Goal: Information Seeking & Learning: Learn about a topic

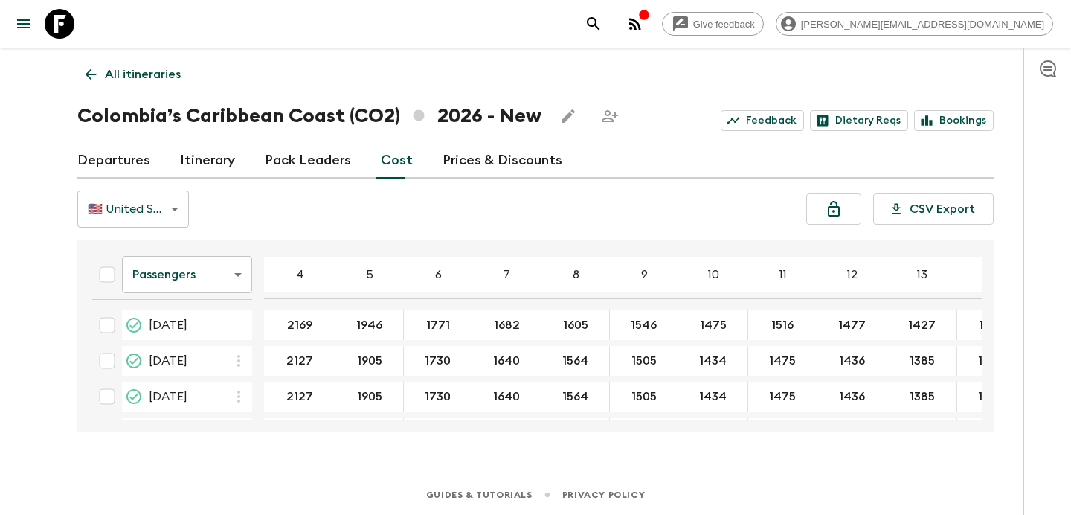
scroll to position [610, 0]
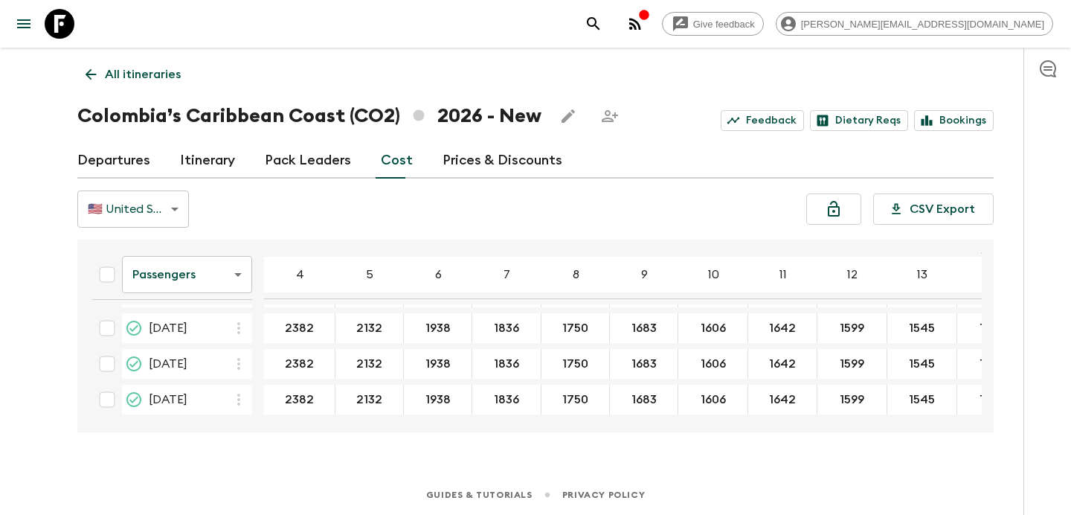
click at [641, 27] on icon "button" at bounding box center [635, 24] width 12 height 12
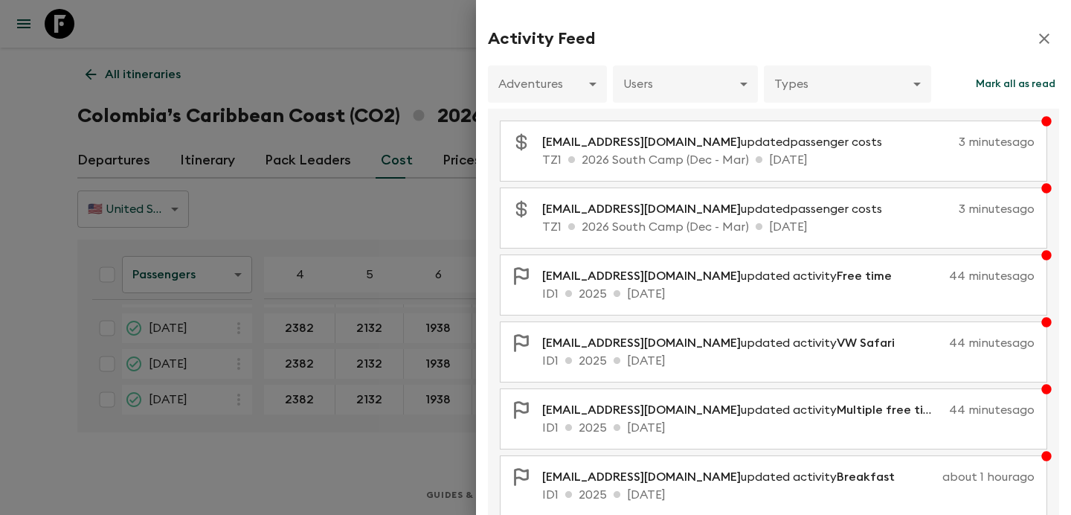
click at [430, 113] on div at bounding box center [535, 257] width 1071 height 515
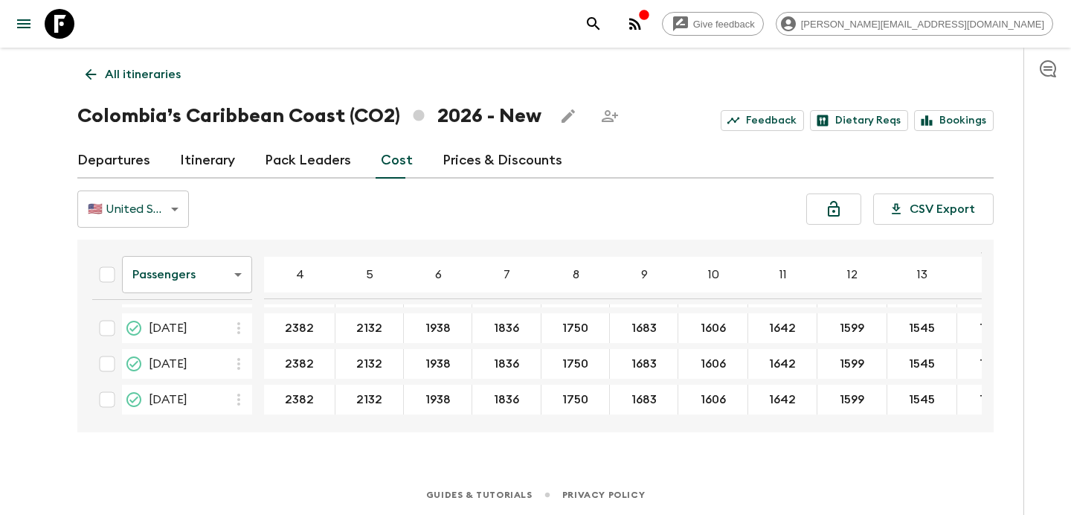
click at [650, 13] on button "button" at bounding box center [636, 24] width 30 height 30
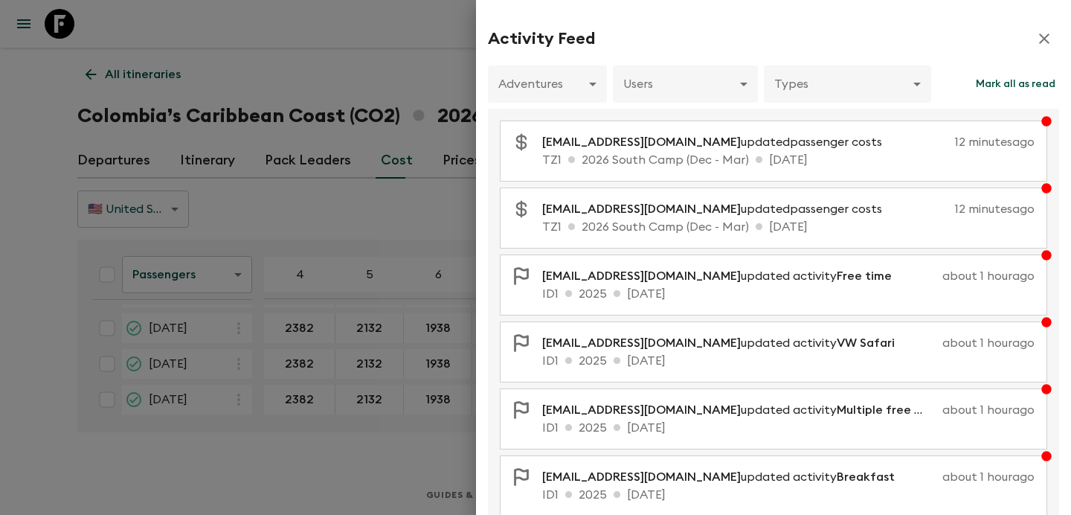
click at [371, 89] on div at bounding box center [535, 257] width 1071 height 515
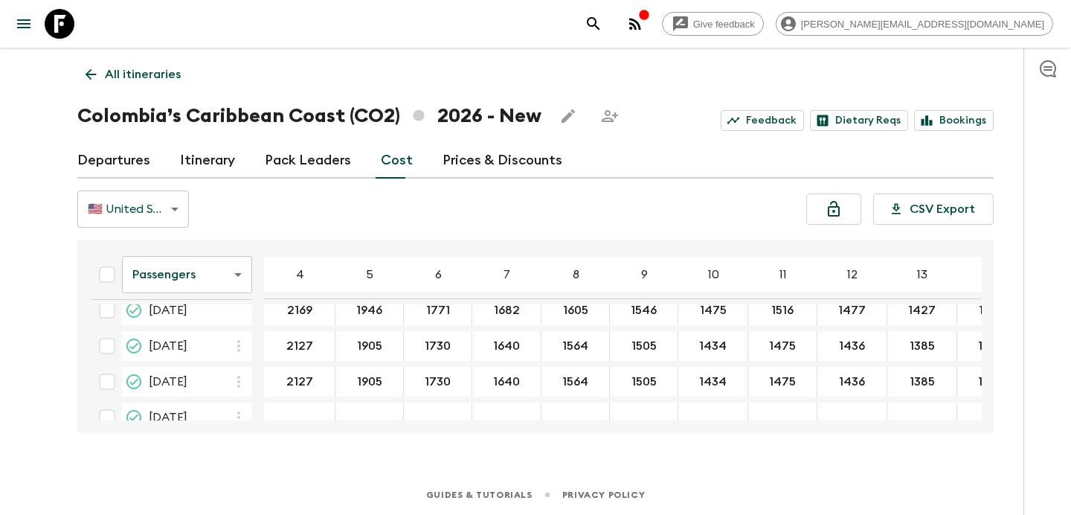
scroll to position [0, 0]
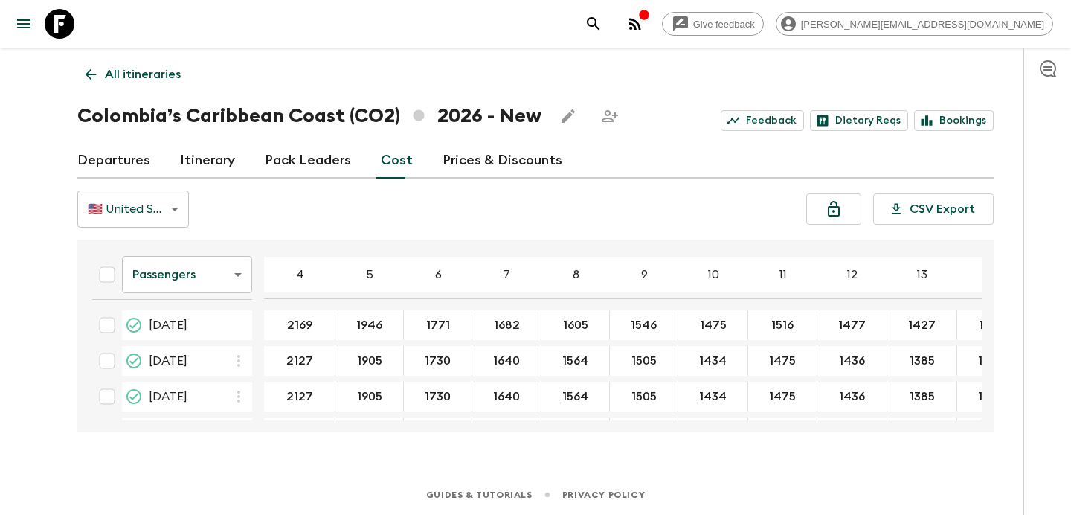
click at [167, 78] on p "All itineraries" at bounding box center [143, 74] width 76 height 18
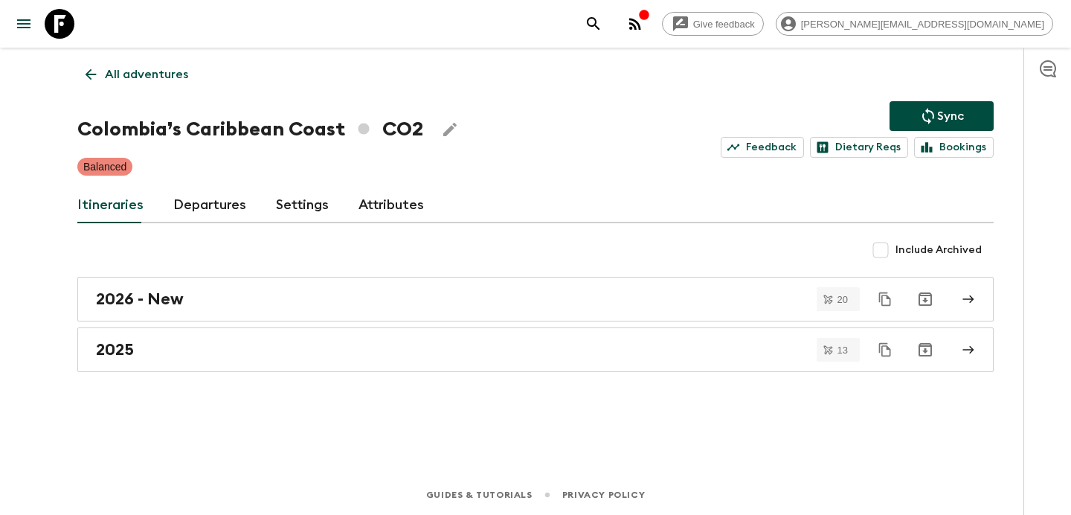
click at [167, 78] on p "All adventures" at bounding box center [146, 74] width 83 height 18
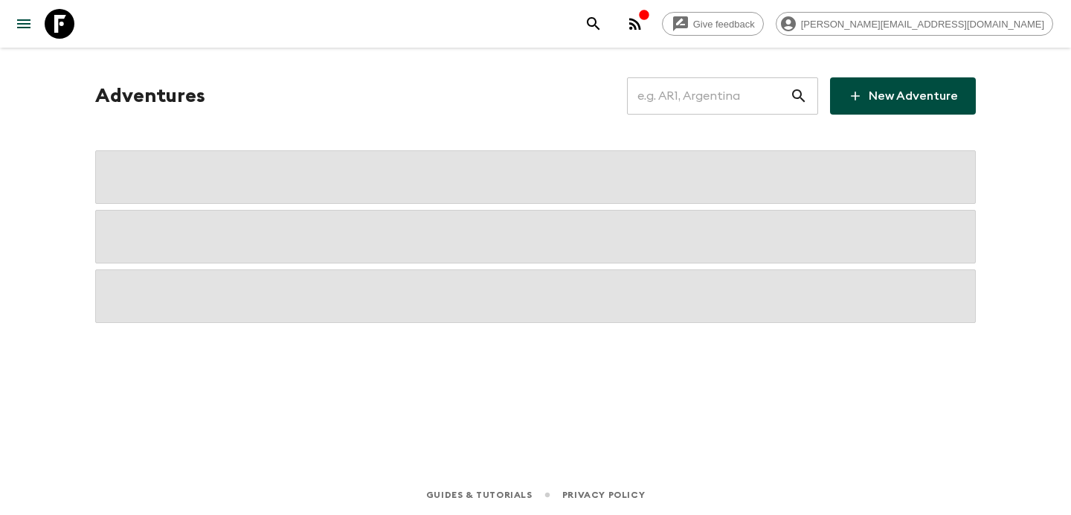
click at [695, 98] on input "text" at bounding box center [708, 96] width 163 height 42
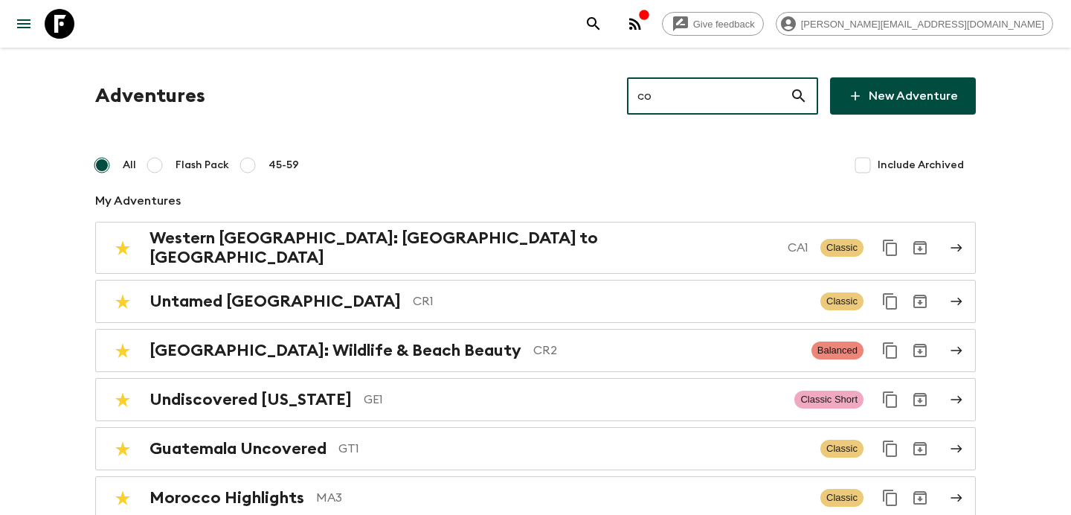
type input "cob"
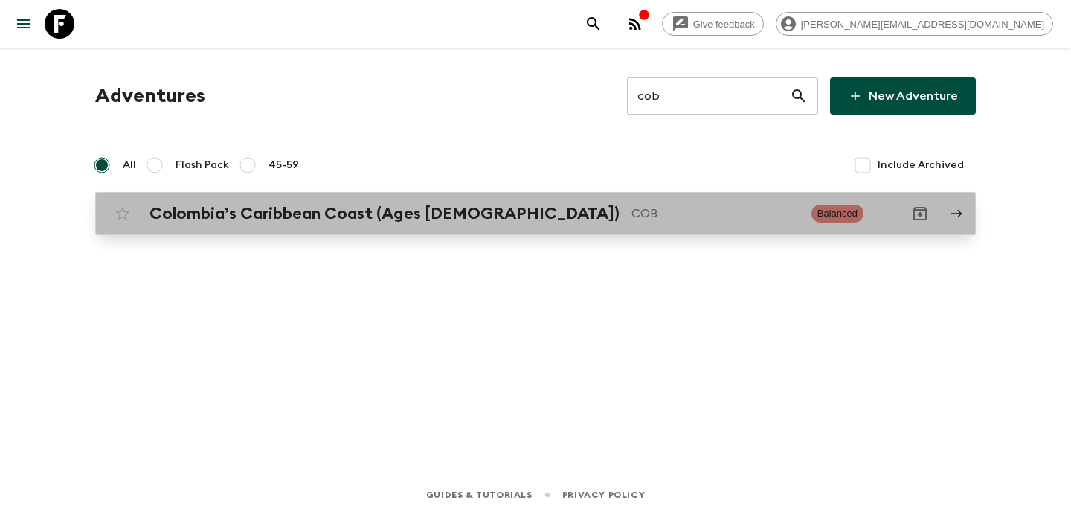
click at [632, 222] on p "COB" at bounding box center [716, 214] width 168 height 18
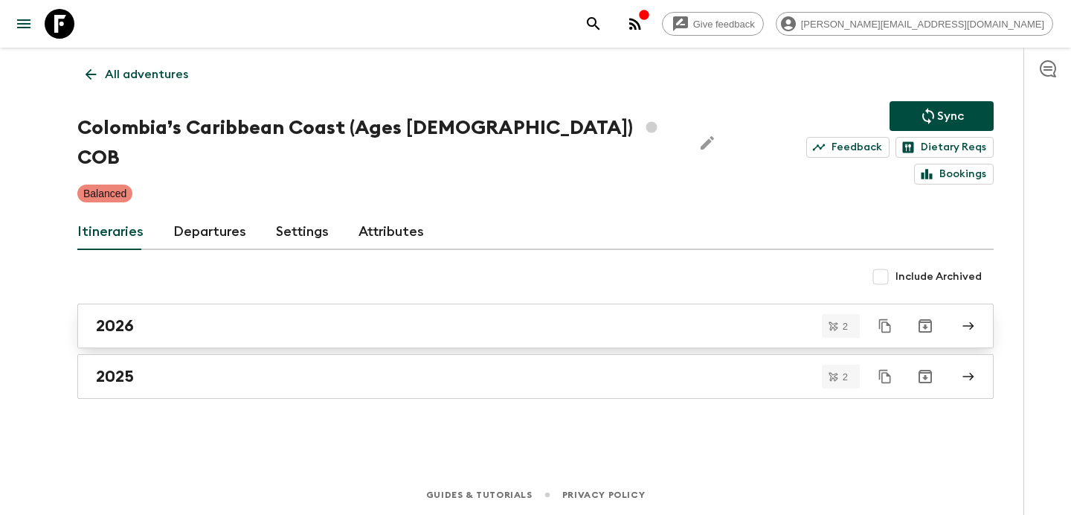
click at [391, 316] on div "2026" at bounding box center [521, 325] width 851 height 19
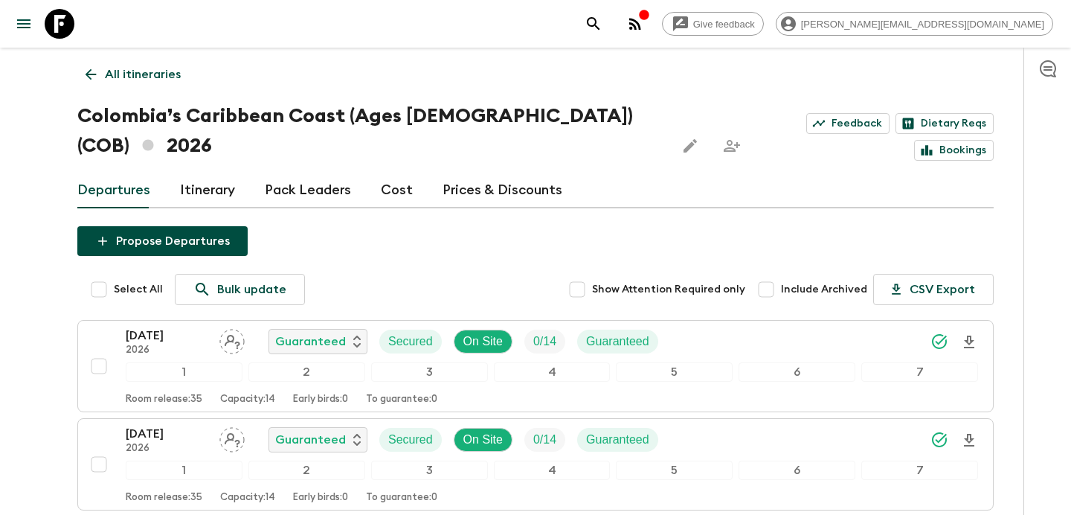
click at [400, 173] on link "Cost" at bounding box center [397, 191] width 32 height 36
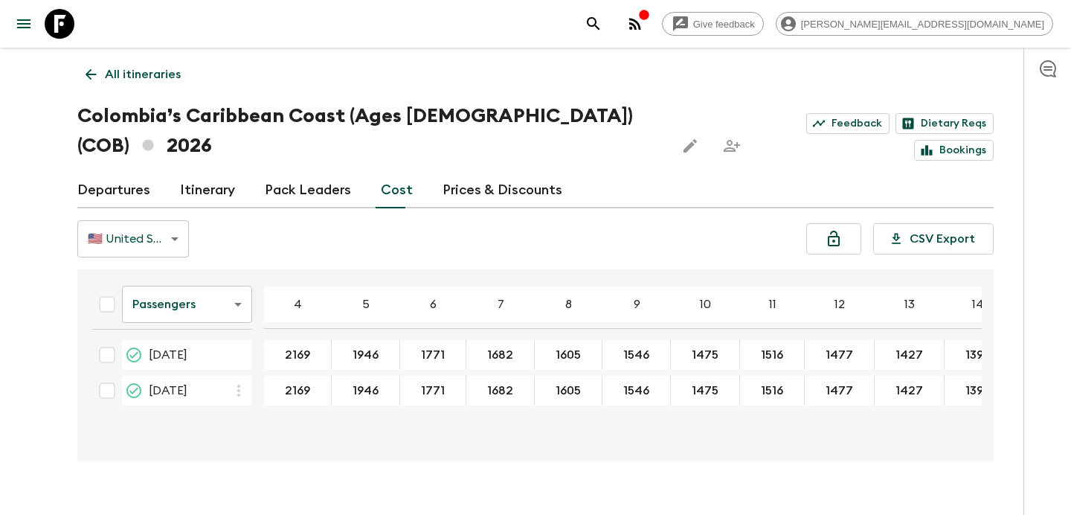
click at [160, 74] on p "All itineraries" at bounding box center [143, 74] width 76 height 18
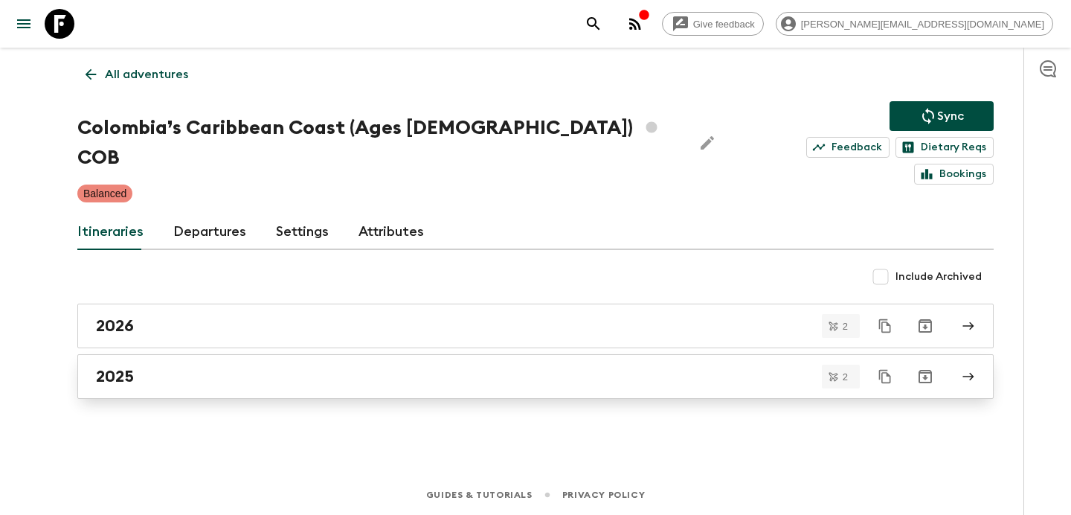
click at [336, 359] on link "2025" at bounding box center [535, 376] width 917 height 45
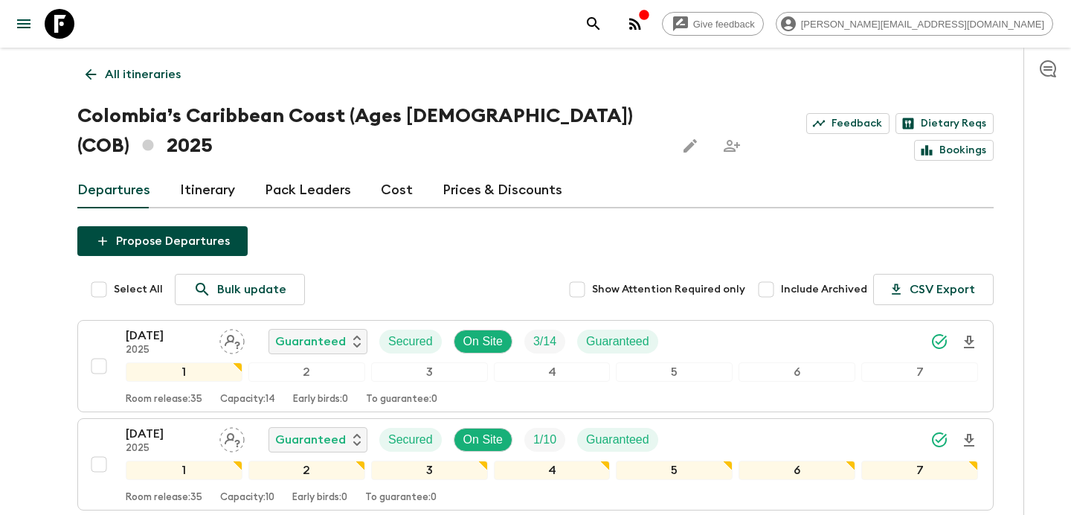
click at [140, 68] on p "All itineraries" at bounding box center [143, 74] width 76 height 18
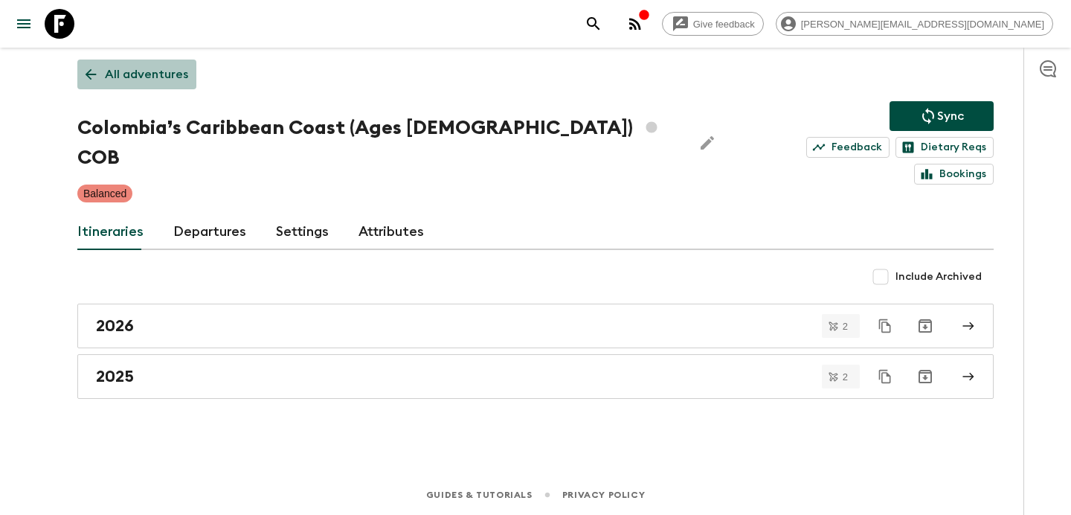
click at [142, 80] on p "All adventures" at bounding box center [146, 74] width 83 height 18
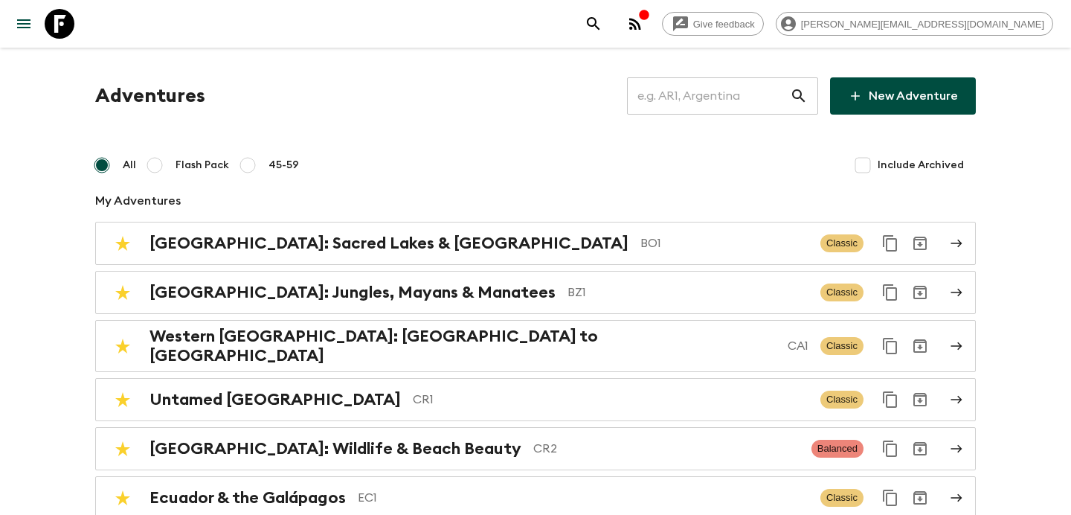
click at [720, 89] on input "text" at bounding box center [708, 96] width 163 height 42
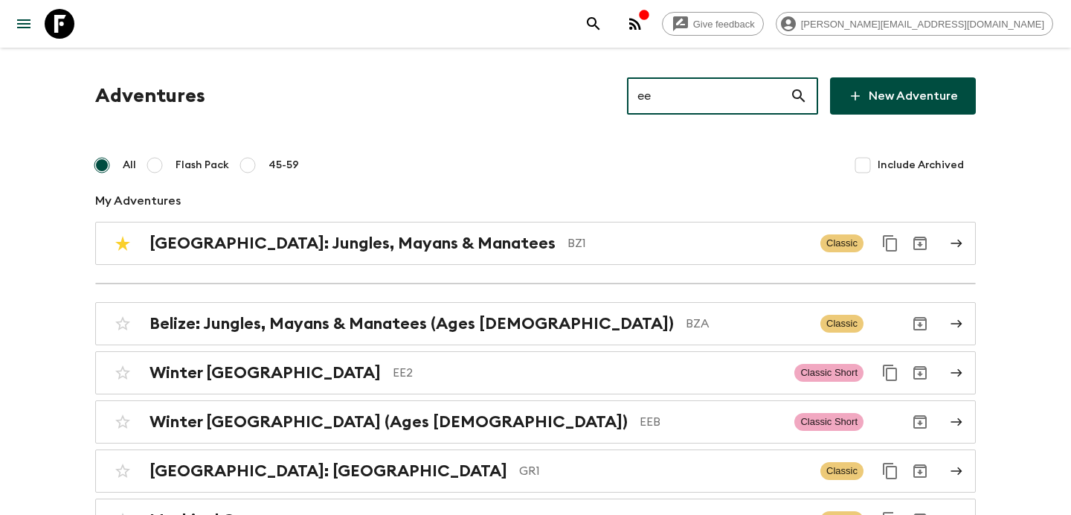
type input "ee2"
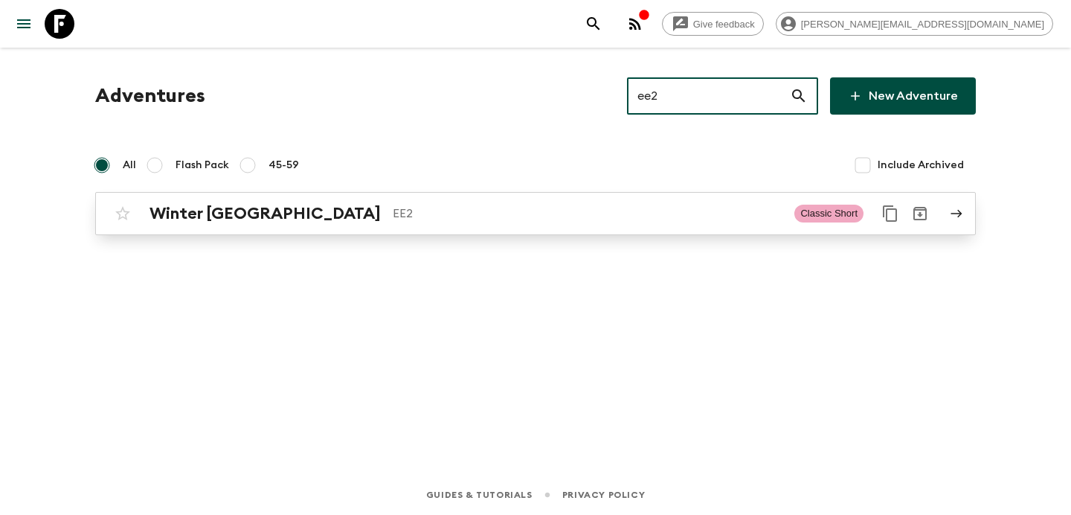
click at [622, 204] on div "Winter [GEOGRAPHIC_DATA] EE2" at bounding box center [466, 213] width 633 height 19
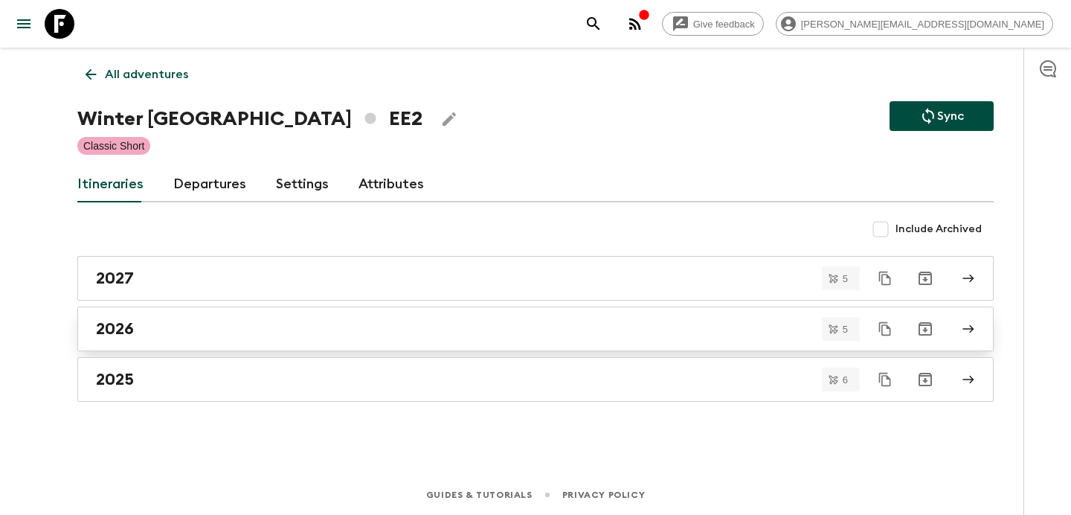
click at [141, 327] on div "2026" at bounding box center [521, 328] width 851 height 19
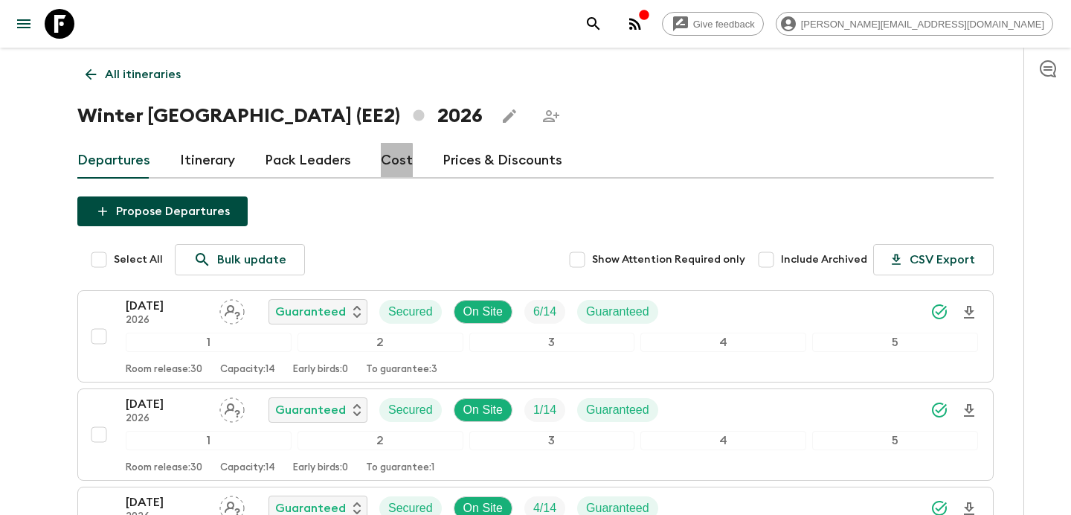
click at [381, 161] on link "Cost" at bounding box center [397, 161] width 32 height 36
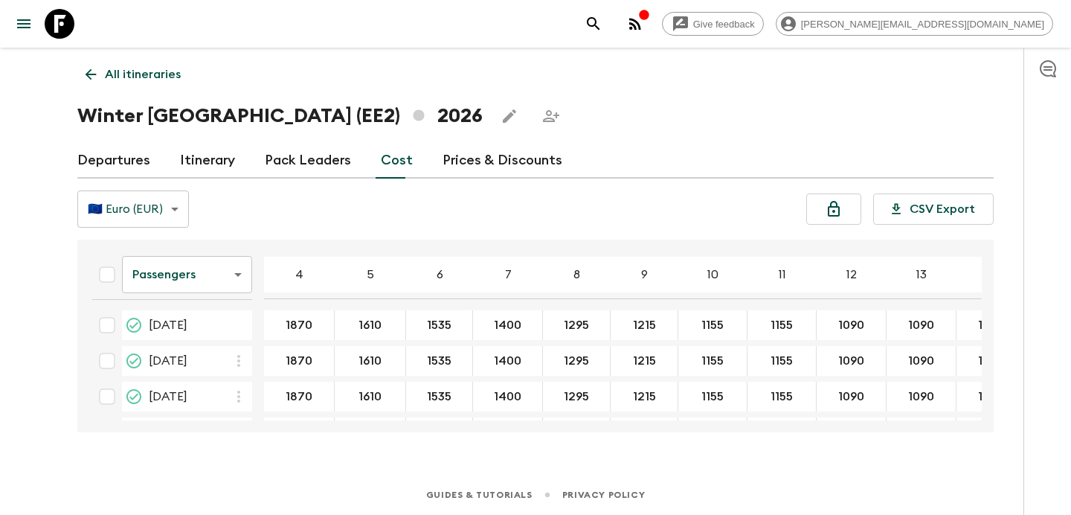
scroll to position [74, 0]
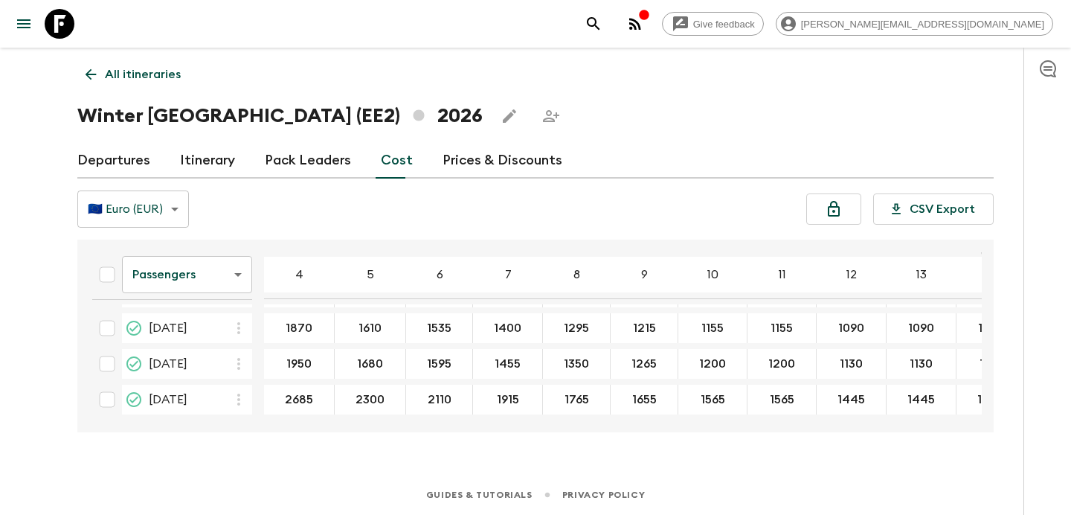
click at [147, 72] on p "All itineraries" at bounding box center [143, 74] width 76 height 18
